Goal: Information Seeking & Learning: Learn about a topic

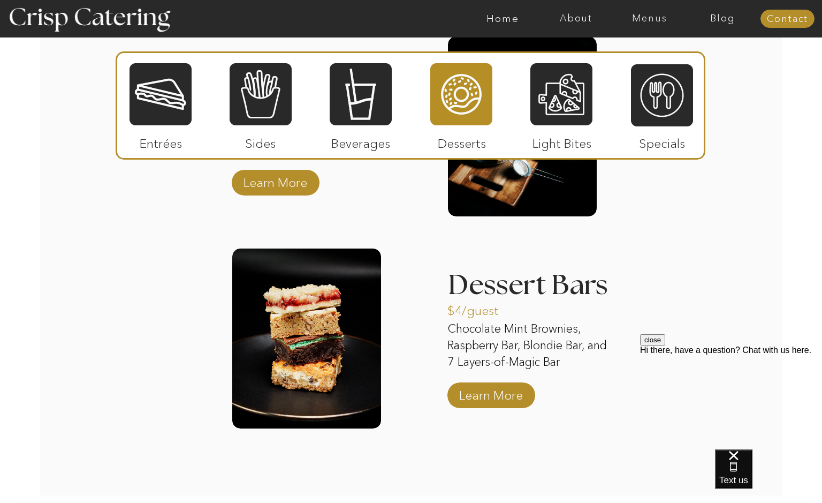
scroll to position [1673, 0]
click at [488, 391] on p "Learn More" at bounding box center [491, 392] width 71 height 31
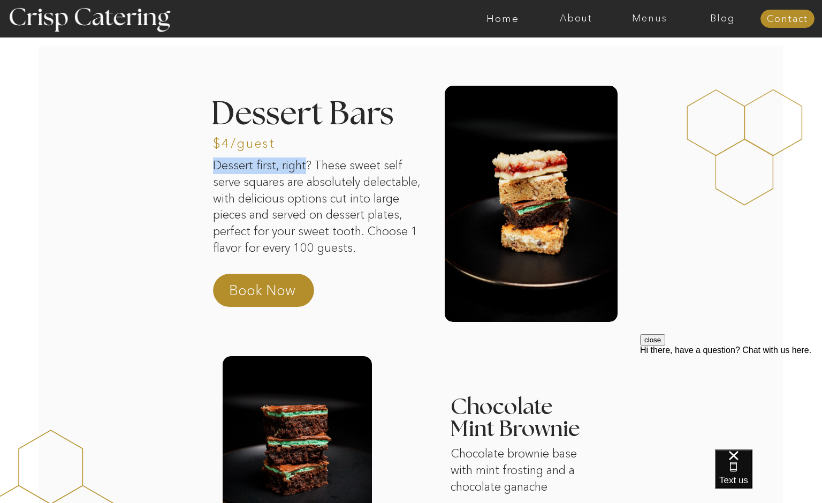
drag, startPoint x: 223, startPoint y: 166, endPoint x: 306, endPoint y: 170, distance: 83.1
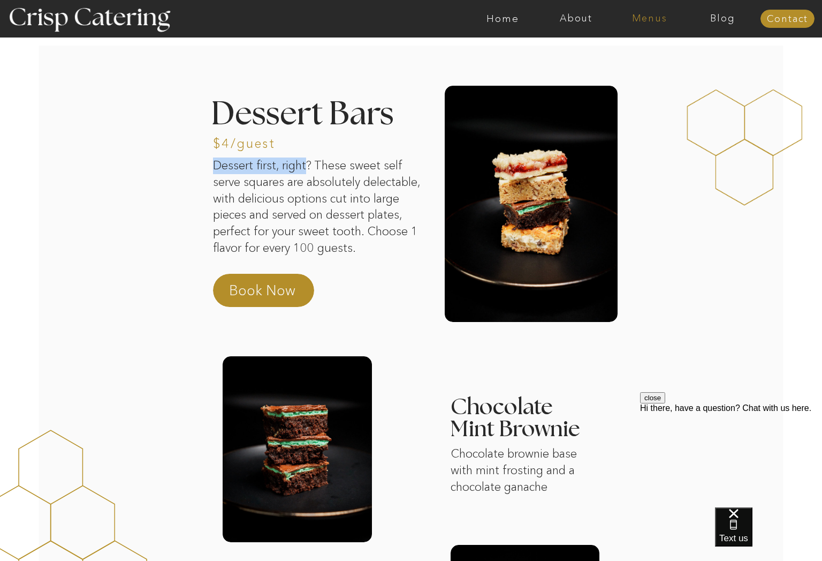
click at [650, 21] on nav "Menus" at bounding box center [649, 18] width 73 height 11
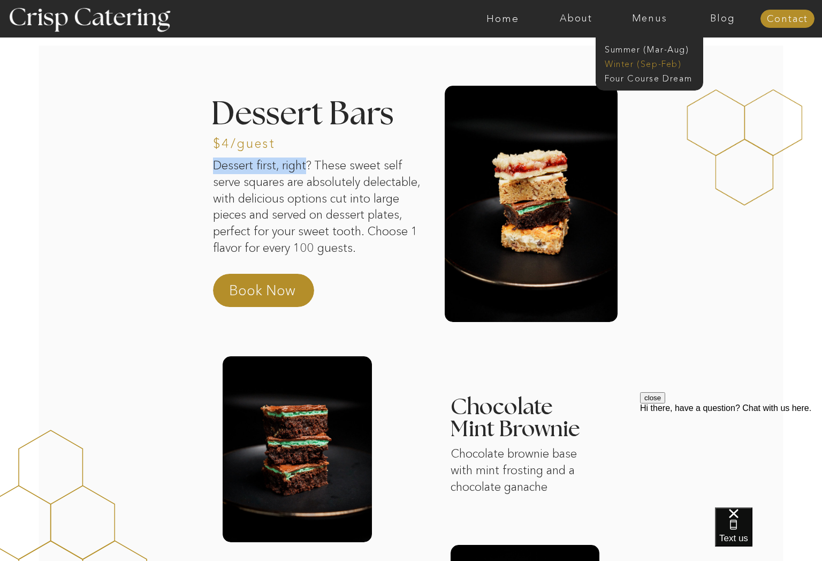
click at [659, 66] on nav "Winter (Sep-Feb)" at bounding box center [649, 63] width 88 height 10
